Goal: Information Seeking & Learning: Learn about a topic

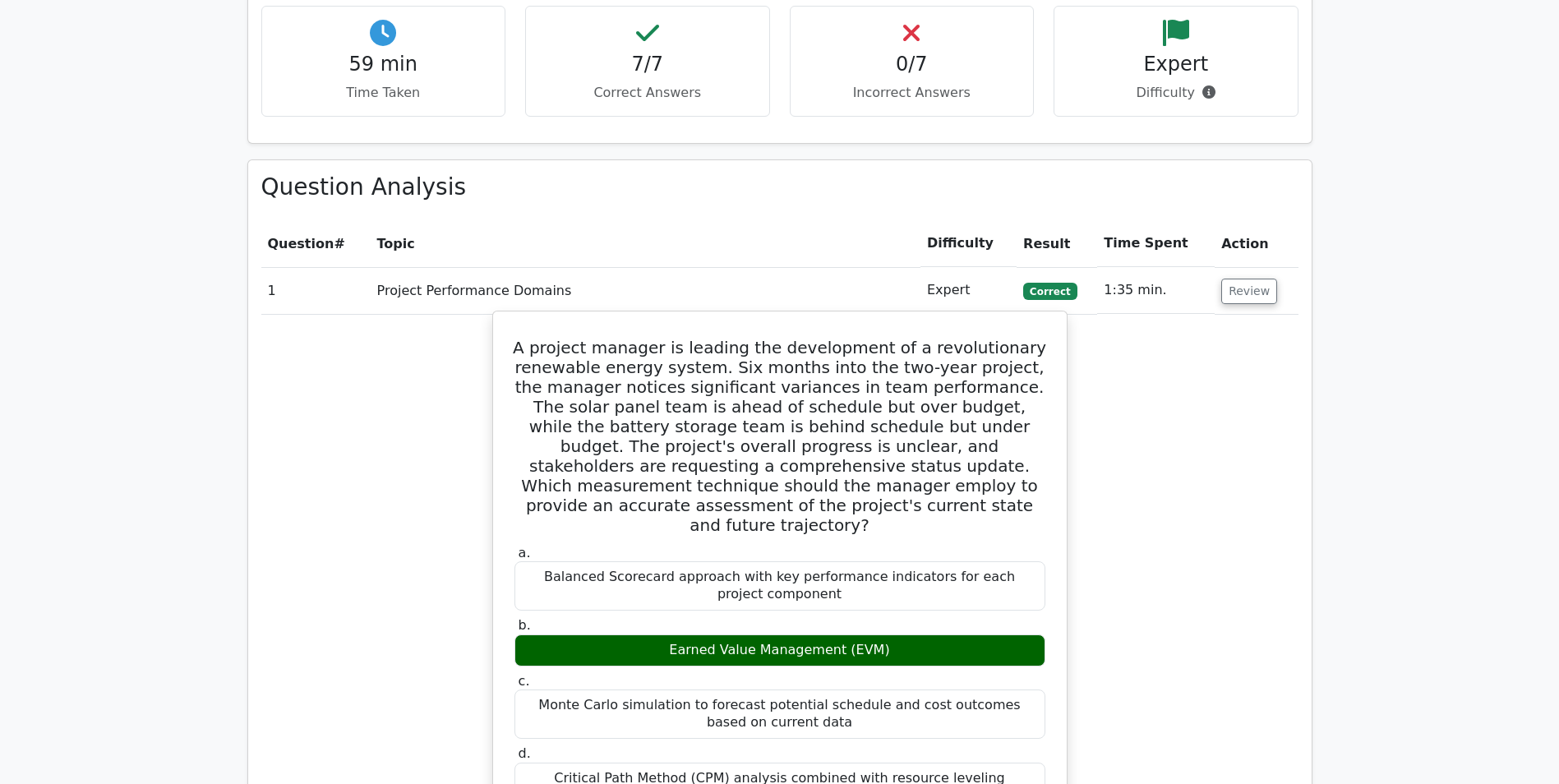
scroll to position [1068, 0]
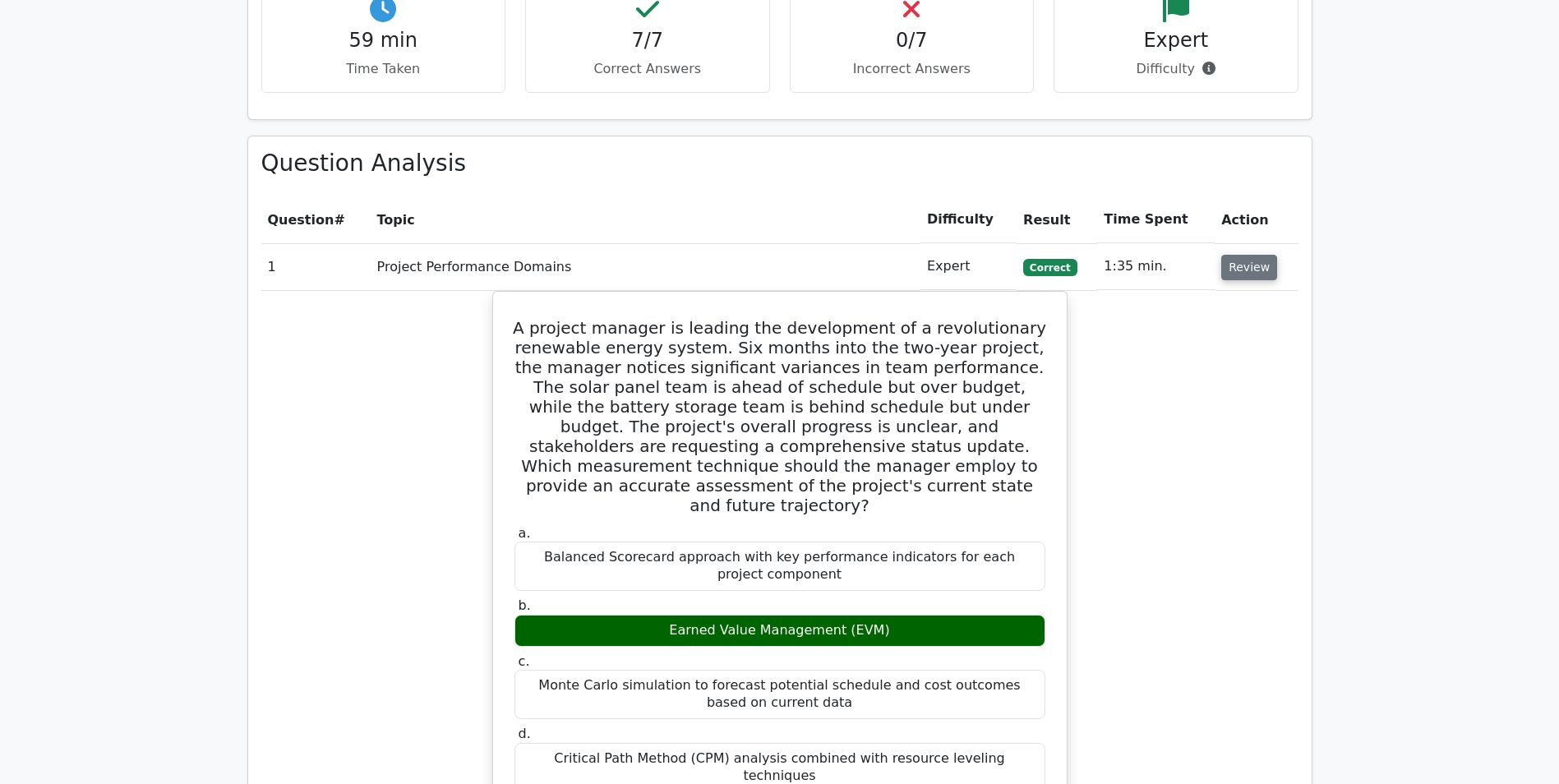
click at [1244, 255] on button "Review" at bounding box center [1249, 267] width 56 height 26
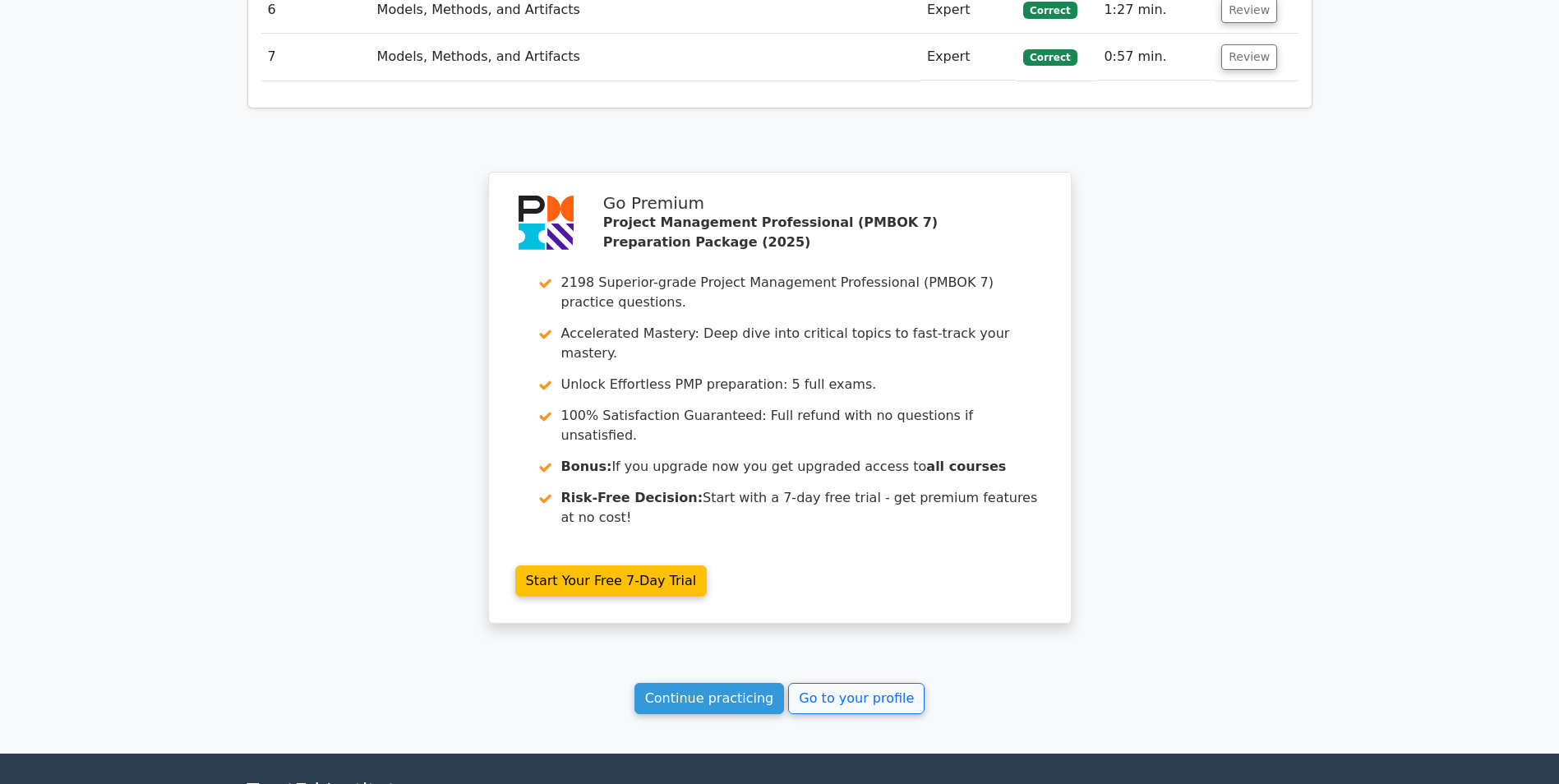
scroll to position [1606, 0]
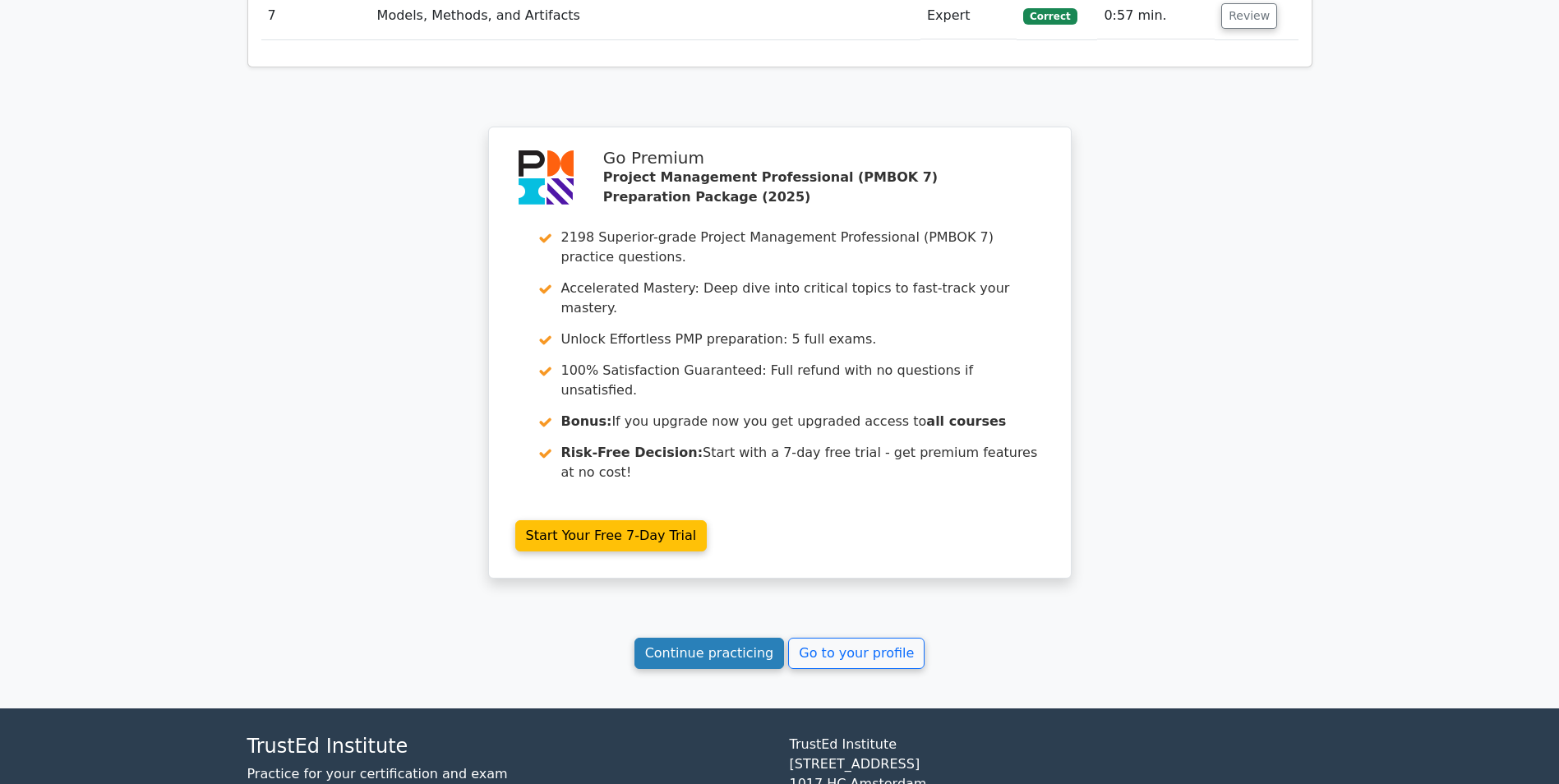
click at [724, 638] on link "Continue practicing" at bounding box center [709, 653] width 150 height 31
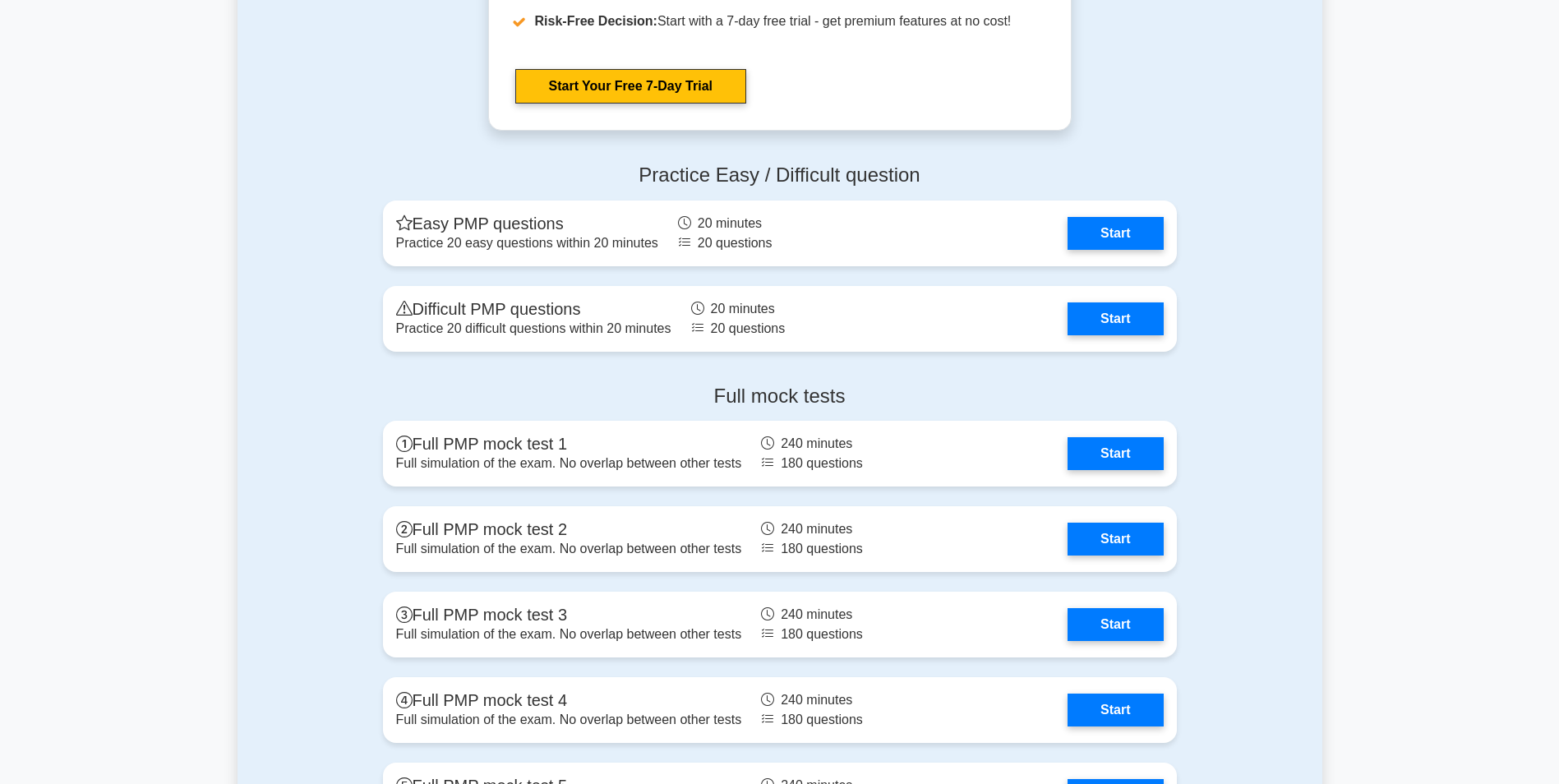
scroll to position [2054, 0]
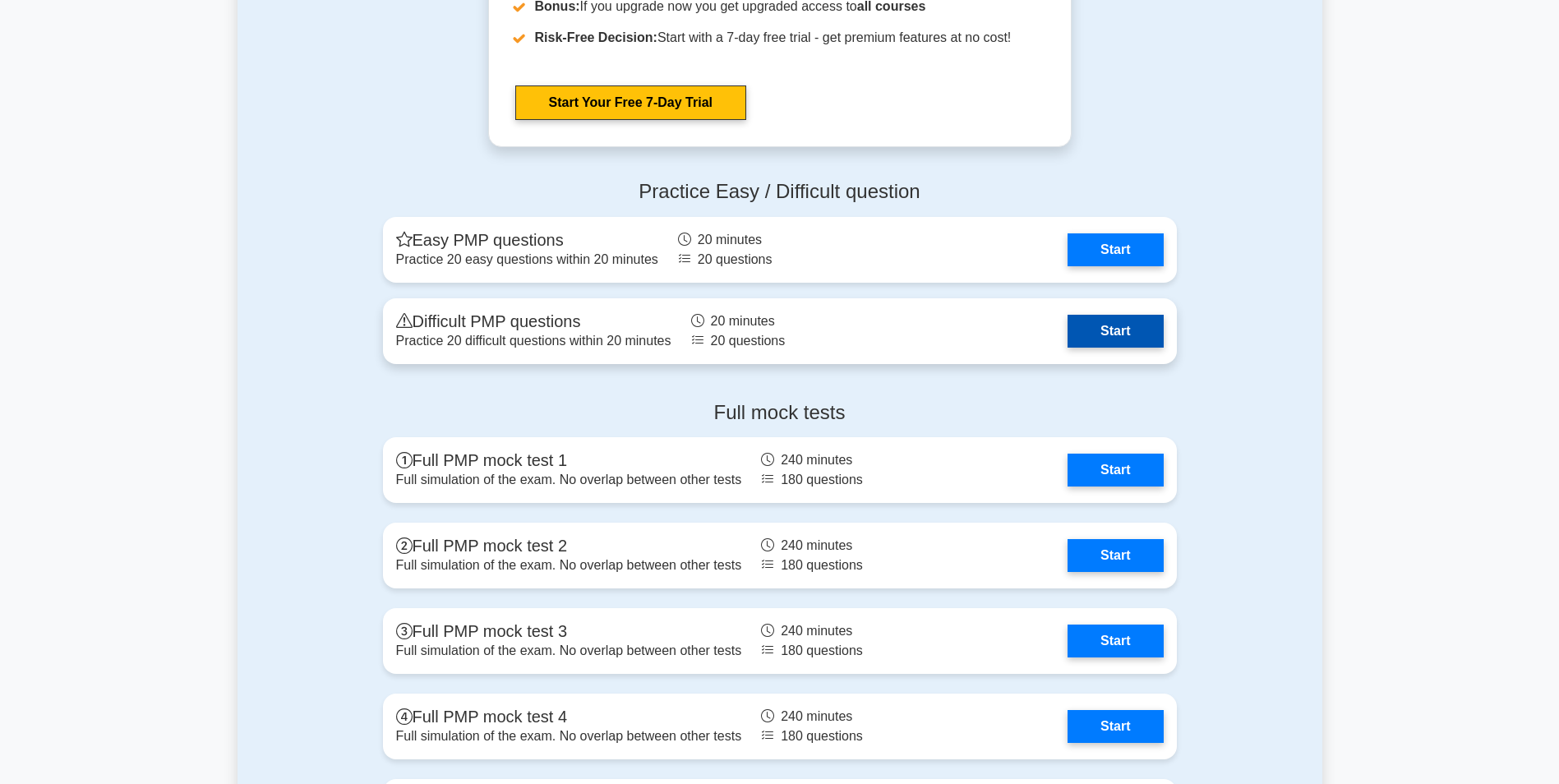
click at [1117, 333] on link "Start" at bounding box center [1115, 331] width 95 height 33
